Goal: Communication & Community: Answer question/provide support

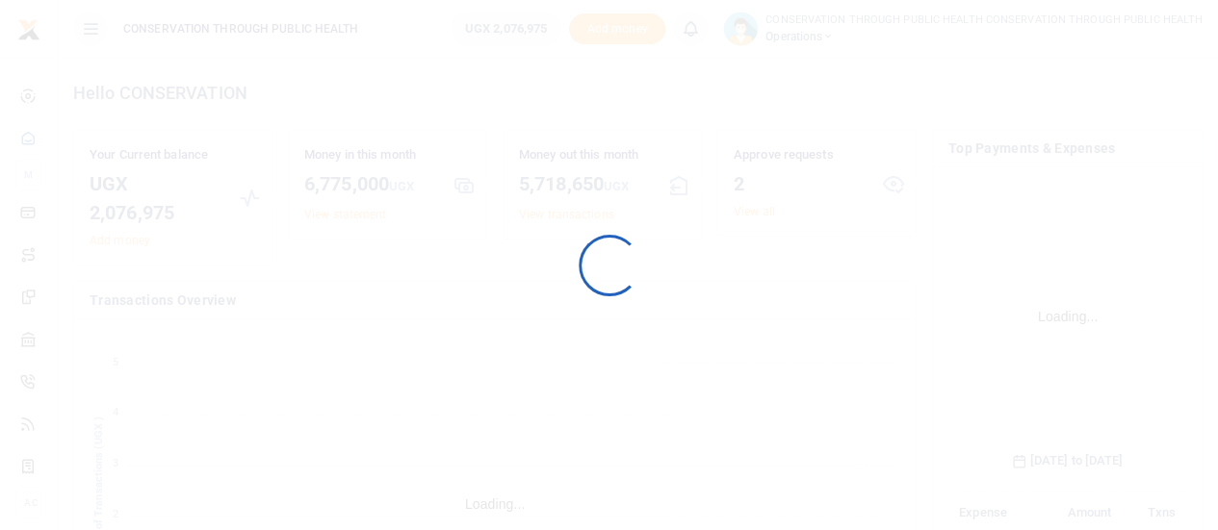
scroll to position [301, 223]
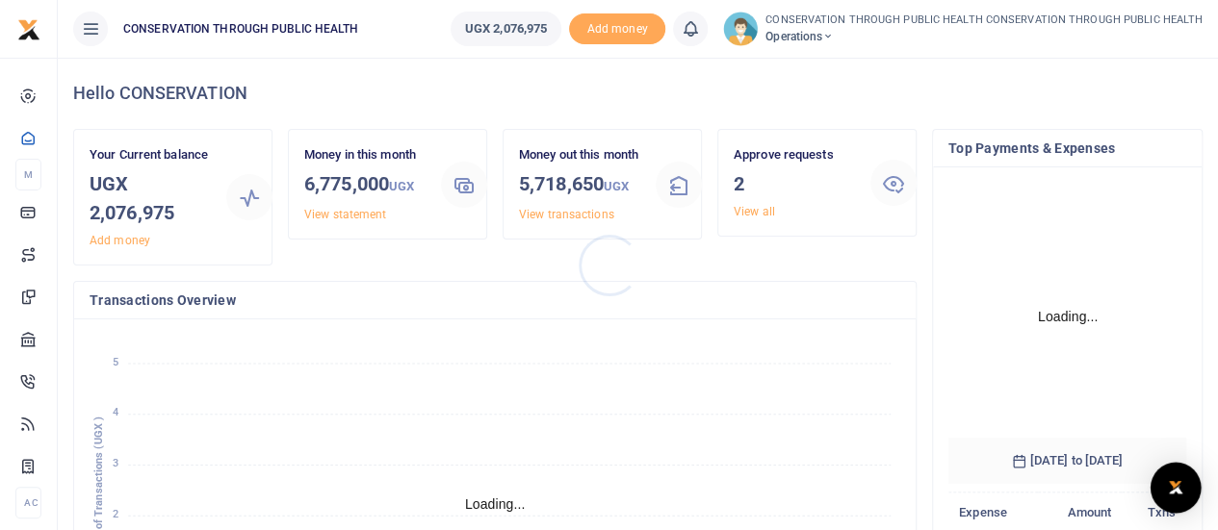
click at [1170, 481] on img "Open Intercom Messenger" at bounding box center [1175, 488] width 25 height 23
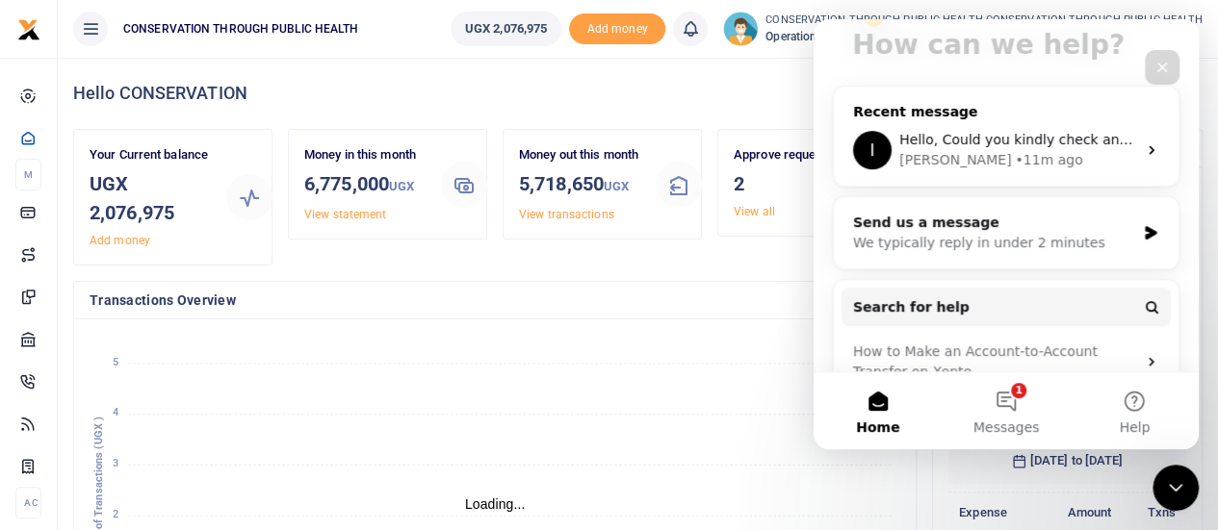
scroll to position [96, 0]
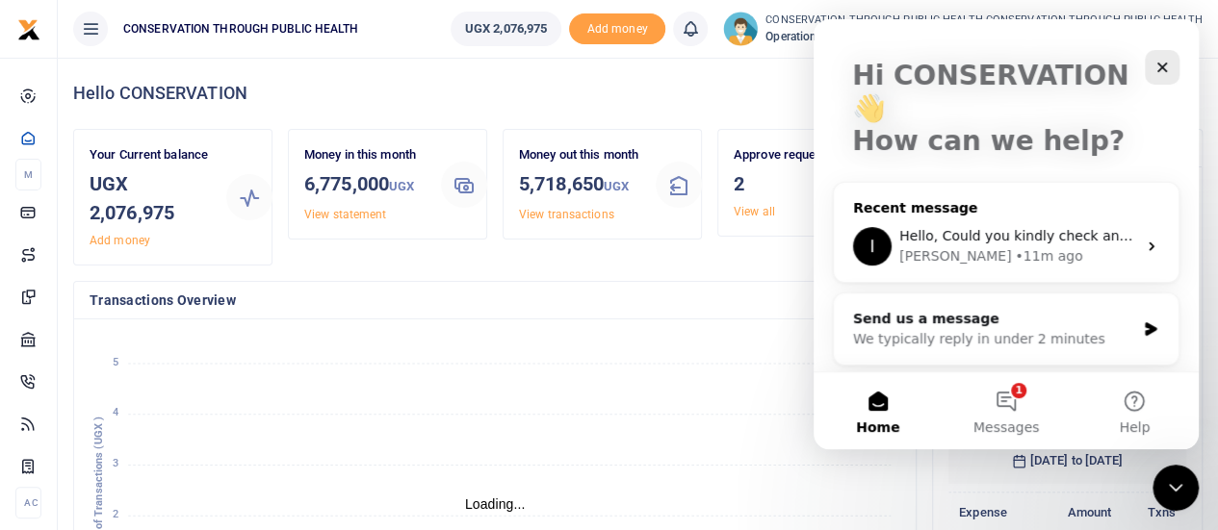
click at [1060, 228] on span "Hello, Could you kindly check and confirm as all transactions were successful" at bounding box center [1160, 235] width 522 height 15
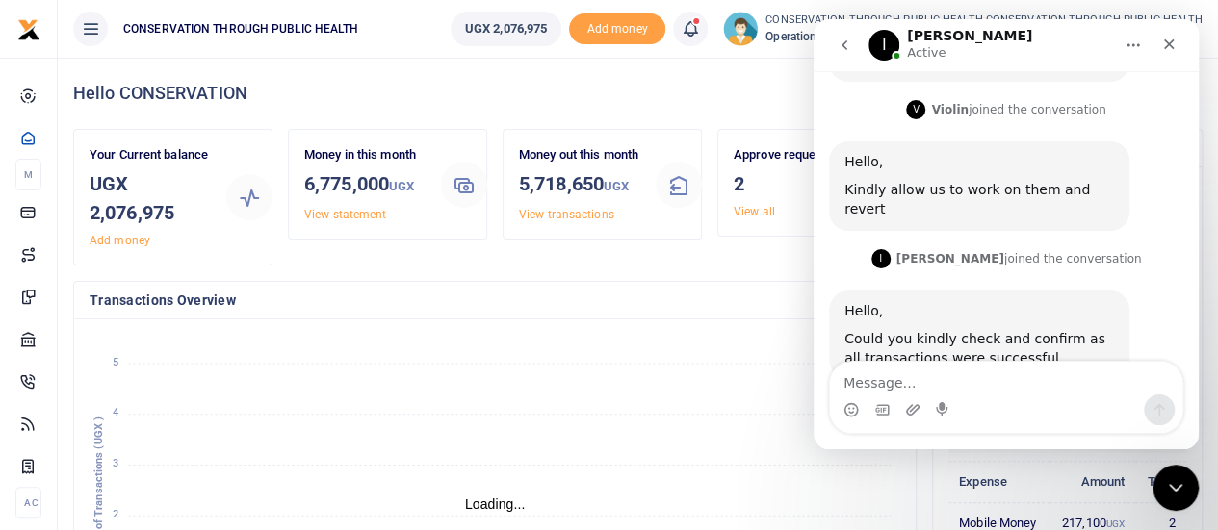
scroll to position [15, 15]
click at [914, 386] on textarea "Message…" at bounding box center [1006, 378] width 352 height 33
click at [933, 381] on textarea "They are all succesful, thank you for the support" at bounding box center [1006, 378] width 352 height 33
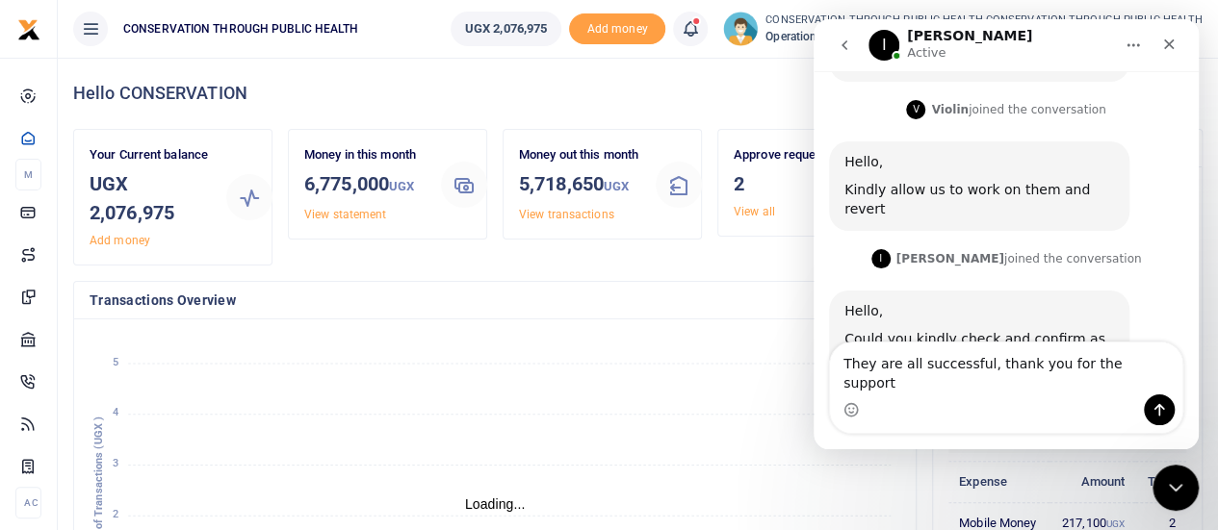
type textarea "They are all successful, thank you for the support"
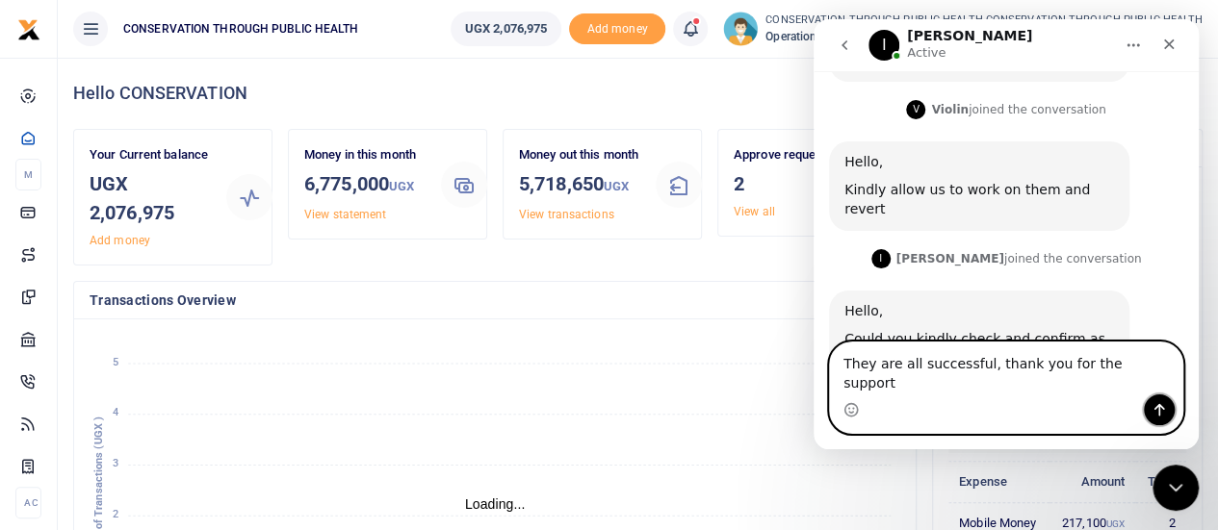
click at [1157, 411] on icon "Send a message…" at bounding box center [1158, 409] width 15 height 15
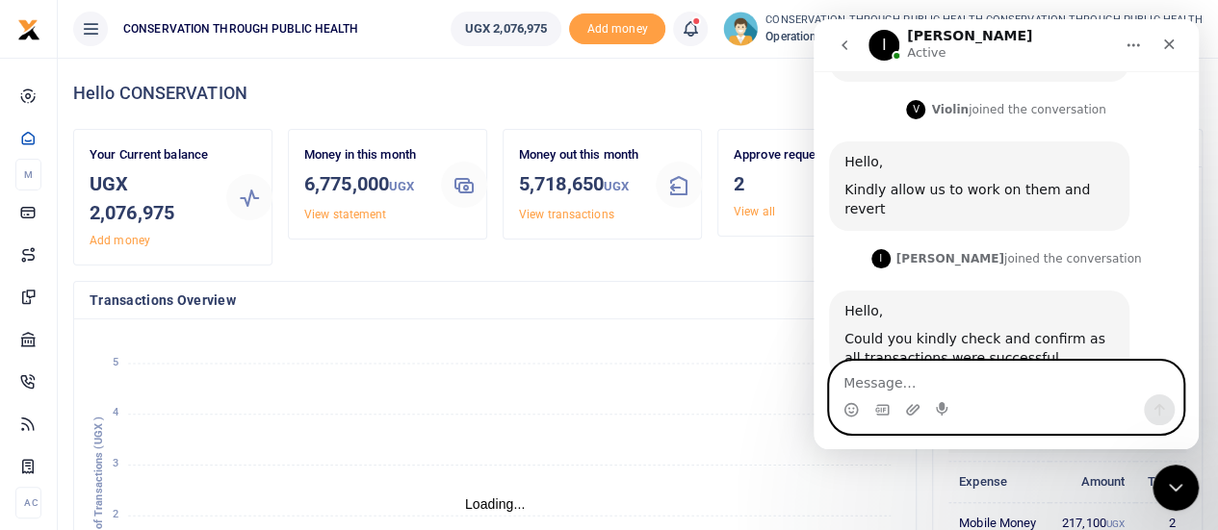
scroll to position [347, 0]
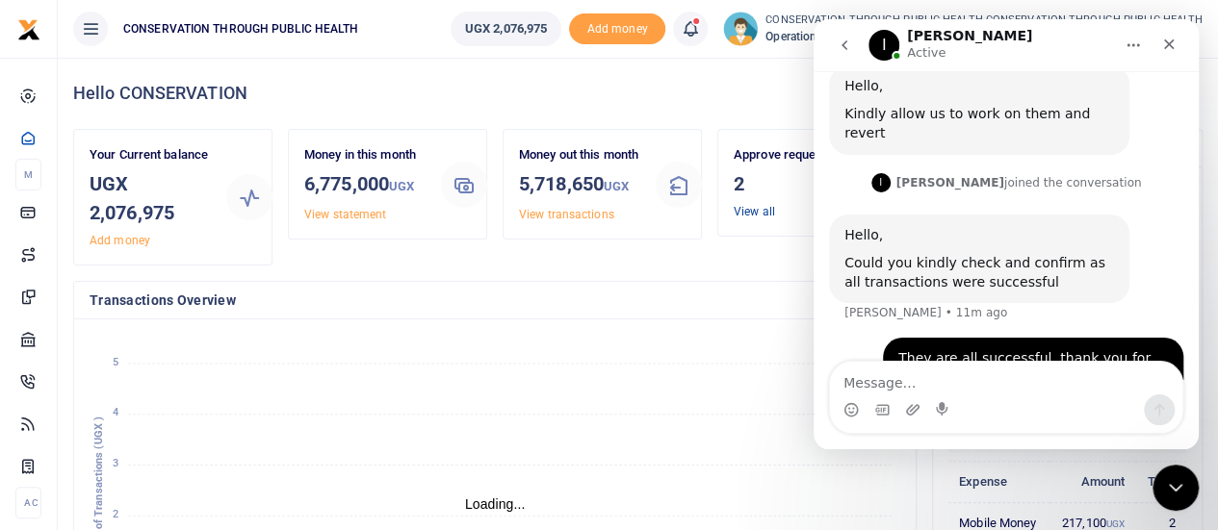
click at [753, 213] on link "View all" at bounding box center [754, 211] width 41 height 13
click at [753, 209] on link "View all" at bounding box center [754, 211] width 41 height 13
click at [1171, 40] on icon "Close" at bounding box center [1168, 44] width 15 height 15
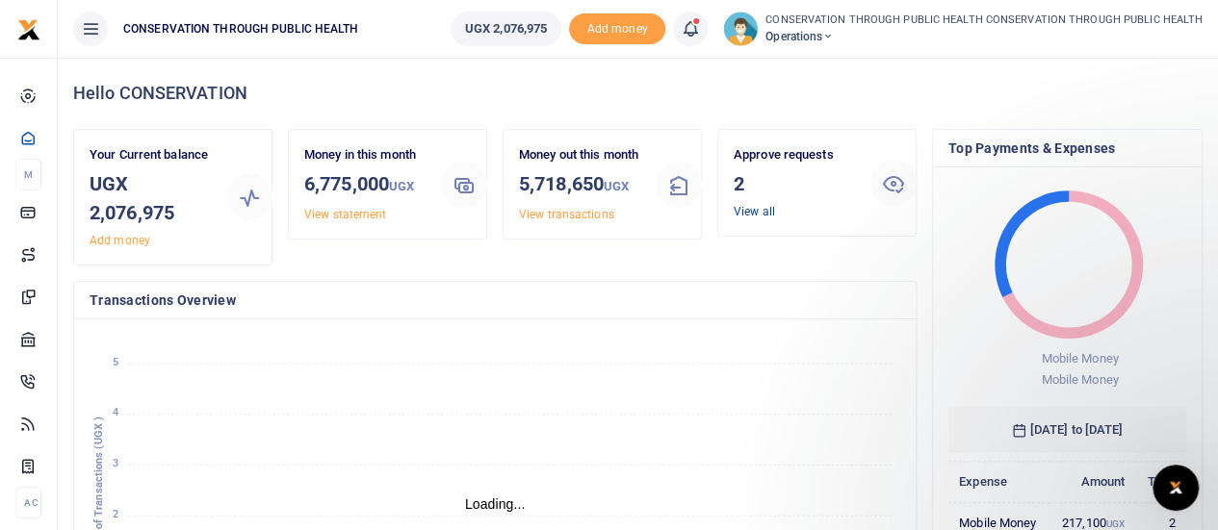
click at [745, 205] on link "View all" at bounding box center [754, 211] width 41 height 13
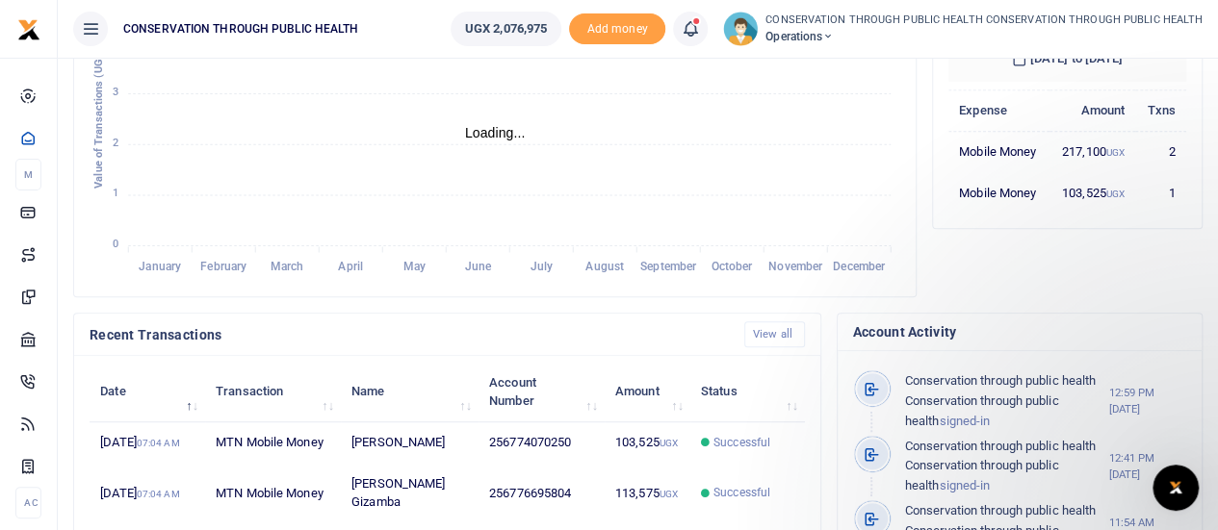
scroll to position [385, 0]
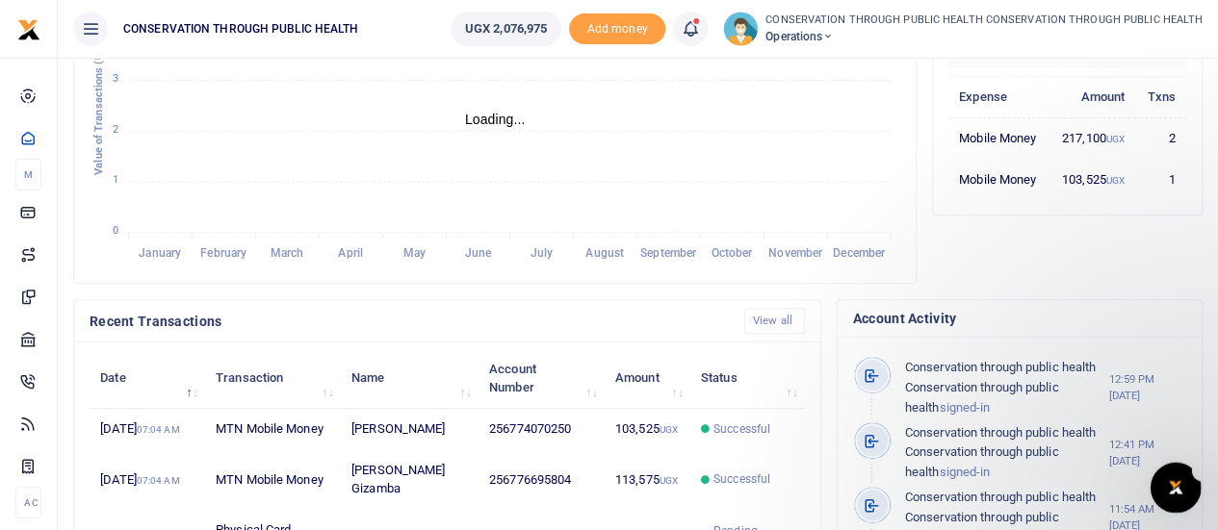
click at [1166, 478] on icon "Open Intercom Messenger" at bounding box center [1173, 486] width 32 height 32
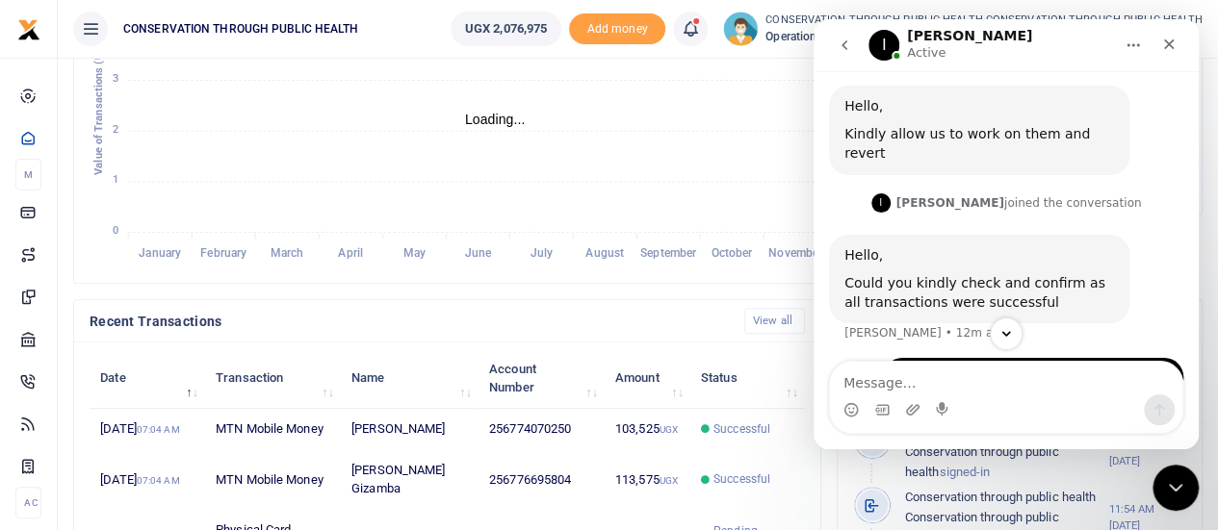
scroll to position [347, 0]
